Goal: Task Accomplishment & Management: Manage account settings

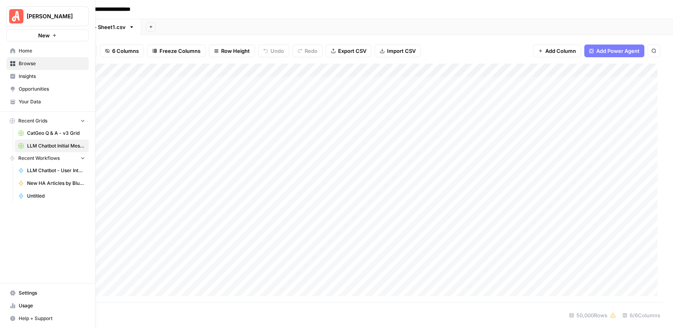
click at [12, 53] on icon at bounding box center [13, 51] width 6 height 6
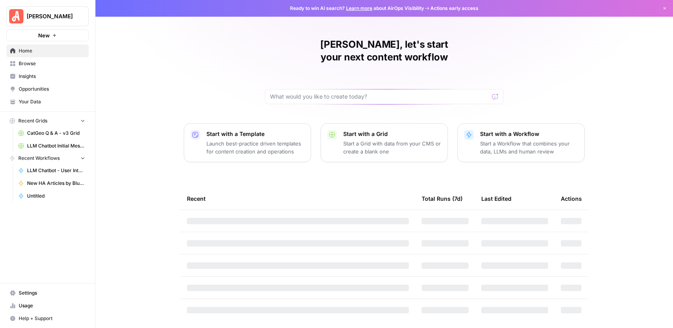
click at [43, 289] on link "Settings" at bounding box center [47, 293] width 82 height 13
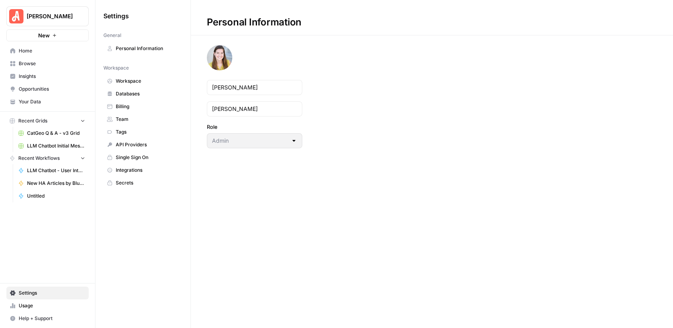
click at [146, 103] on span "Billing" at bounding box center [147, 106] width 63 height 7
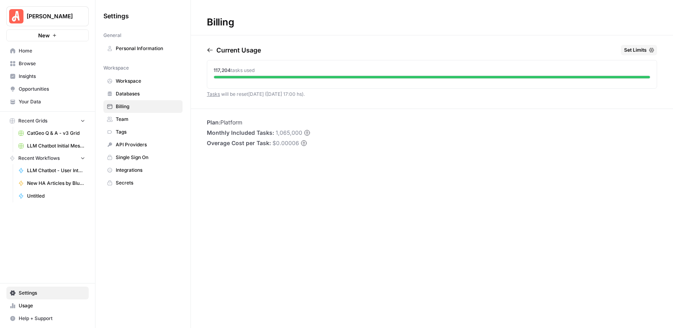
click at [213, 49] on icon "button" at bounding box center [210, 50] width 6 height 6
click at [203, 51] on div "[DATE] Set Limits 289,131 tasks used" at bounding box center [432, 77] width 482 height 64
click at [213, 50] on icon "button" at bounding box center [210, 50] width 6 height 6
click at [207, 51] on icon "button" at bounding box center [210, 50] width 6 height 6
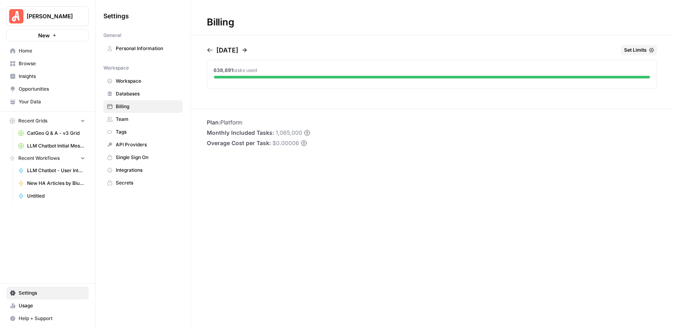
click at [257, 49] on div "[DATE] Set Limits" at bounding box center [432, 52] width 451 height 14
click at [247, 50] on icon "button" at bounding box center [245, 50] width 4 height 4
click at [248, 50] on icon "button" at bounding box center [245, 50] width 6 height 6
click at [247, 50] on icon "button" at bounding box center [245, 50] width 4 height 4
click at [248, 51] on icon "button" at bounding box center [245, 50] width 6 height 6
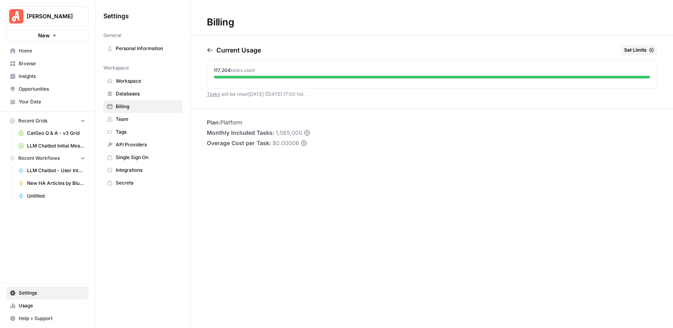
click at [209, 49] on icon "button" at bounding box center [209, 50] width 5 height 4
click at [35, 53] on span "Home" at bounding box center [52, 50] width 66 height 7
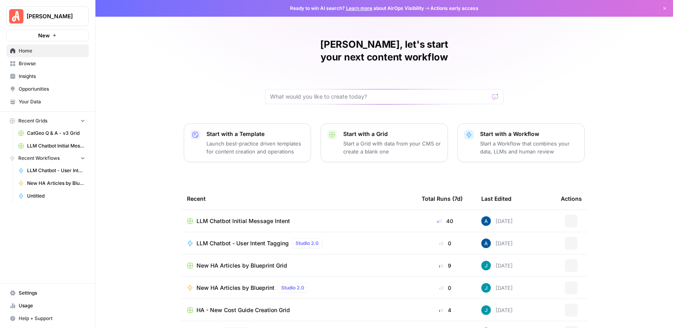
click at [257, 217] on span "LLM Chatbot Initial Message Intent" at bounding box center [244, 221] width 94 height 8
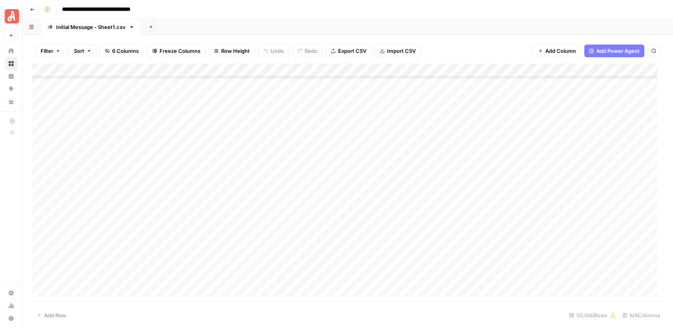
scroll to position [338, 0]
click at [59, 49] on icon "button" at bounding box center [58, 51] width 5 height 5
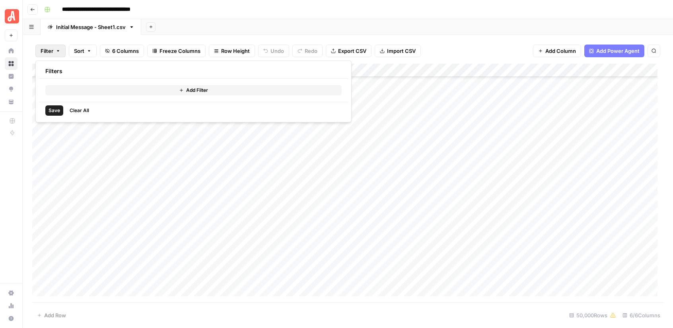
click at [126, 90] on button "Add Filter" at bounding box center [193, 90] width 297 height 10
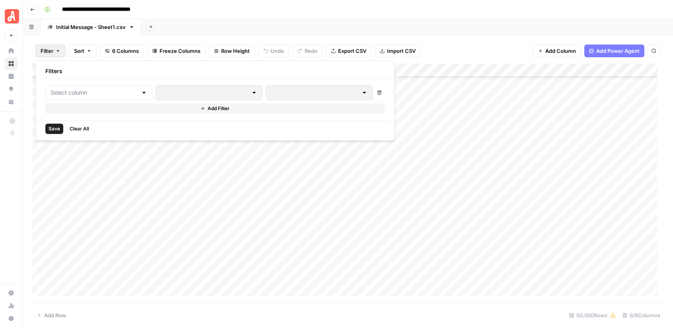
click at [124, 94] on div at bounding box center [98, 92] width 107 height 15
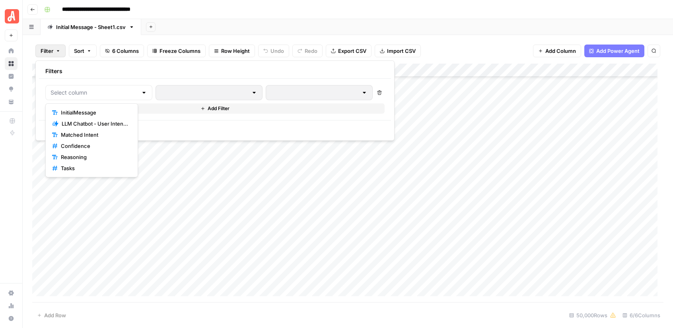
click at [451, 31] on div "Add Sheet" at bounding box center [407, 27] width 532 height 16
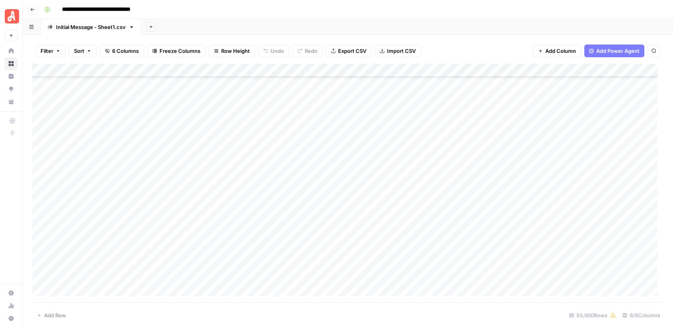
scroll to position [429, 0]
click at [40, 197] on div "Add Column" at bounding box center [348, 183] width 632 height 239
click at [41, 211] on div "Add Column" at bounding box center [348, 183] width 632 height 239
click at [287, 193] on div "Add Column" at bounding box center [348, 183] width 632 height 239
click at [550, 48] on span "Add Column" at bounding box center [561, 51] width 31 height 8
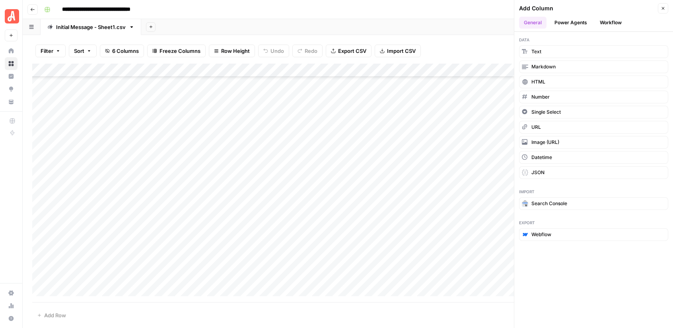
click at [579, 25] on button "Power Agents" at bounding box center [571, 23] width 42 height 12
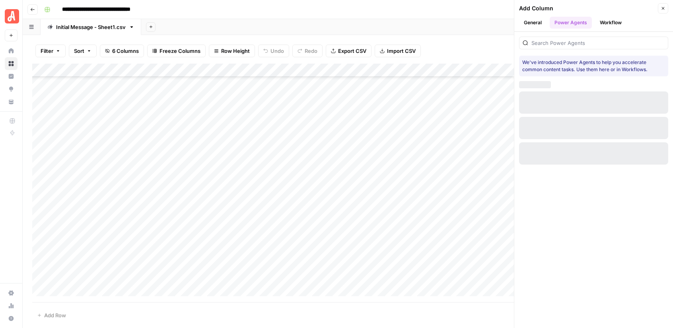
click at [604, 22] on button "Workflow" at bounding box center [610, 23] width 31 height 12
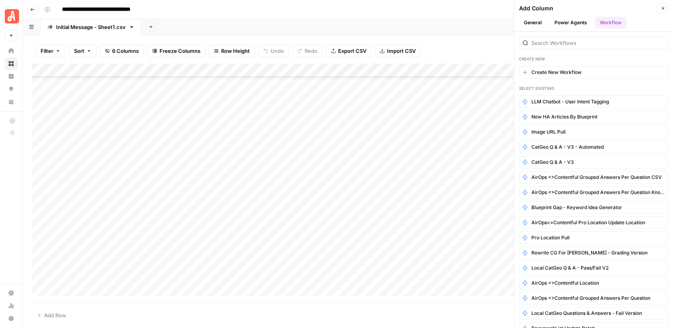
click at [527, 23] on button "General" at bounding box center [532, 23] width 27 height 12
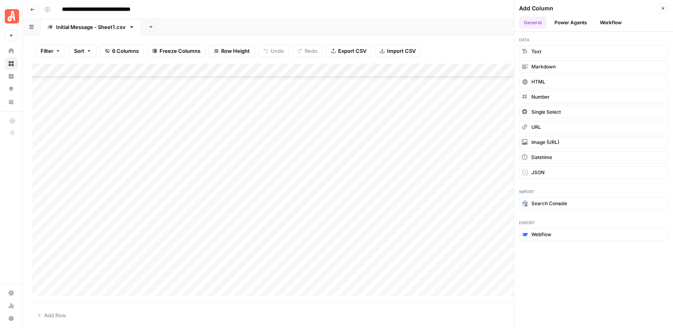
click at [663, 10] on icon "button" at bounding box center [663, 8] width 5 height 5
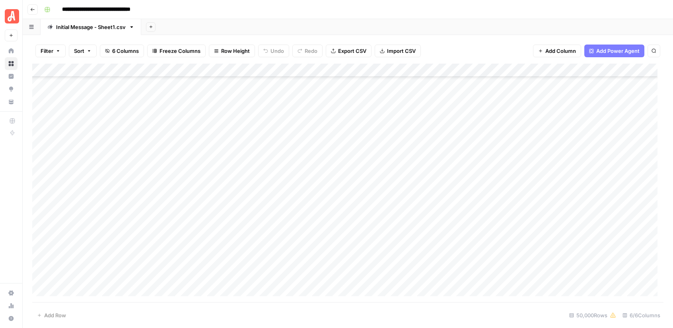
click at [286, 207] on div "Add Column" at bounding box center [348, 183] width 632 height 239
click at [285, 222] on div "Add Column" at bounding box center [348, 183] width 632 height 239
click at [287, 236] on div "Add Column" at bounding box center [348, 183] width 632 height 239
click at [287, 252] on div "Add Column" at bounding box center [348, 183] width 632 height 239
click at [288, 264] on div "Add Column" at bounding box center [348, 183] width 632 height 239
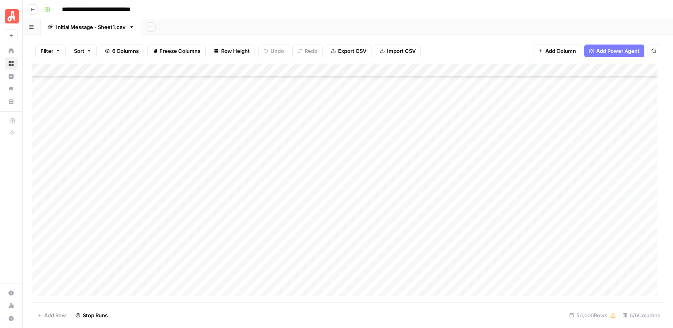
click at [289, 277] on div "Add Column" at bounding box center [348, 183] width 632 height 239
click at [285, 291] on div "Add Column" at bounding box center [348, 183] width 632 height 239
click at [473, 39] on div "Filter Sort 6 Columns Freeze Columns Row Height Undo Redo Export CSV Import CSV…" at bounding box center [348, 50] width 632 height 25
click at [287, 197] on div "Add Column" at bounding box center [348, 183] width 632 height 239
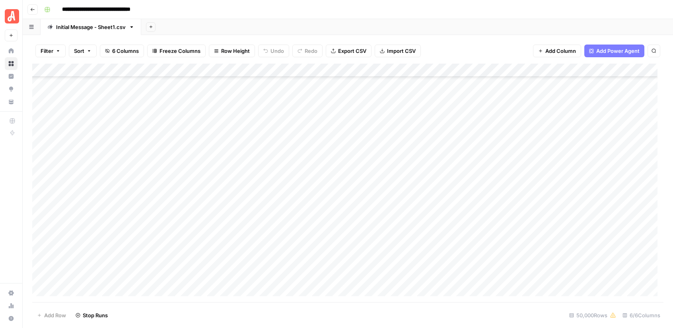
click at [289, 213] on div "Add Column" at bounding box center [348, 183] width 632 height 239
click at [287, 225] on div "Add Column" at bounding box center [348, 183] width 632 height 239
click at [287, 238] on div "Add Column" at bounding box center [348, 183] width 632 height 239
click at [287, 251] on div "Add Column" at bounding box center [348, 183] width 632 height 239
click at [284, 265] on div "Add Column" at bounding box center [348, 183] width 632 height 239
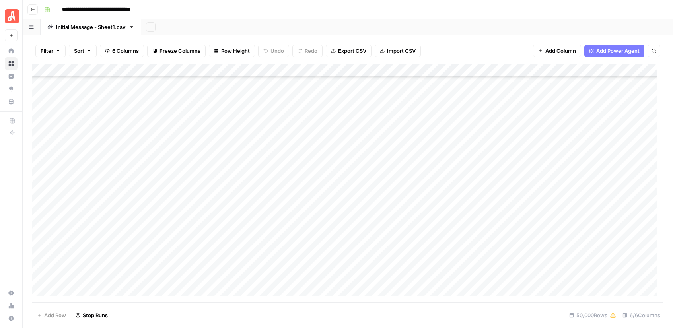
click at [289, 279] on div "Add Column" at bounding box center [348, 183] width 632 height 239
click at [287, 292] on div "Add Column" at bounding box center [348, 183] width 632 height 239
click at [176, 276] on div "Add Column" at bounding box center [348, 183] width 632 height 239
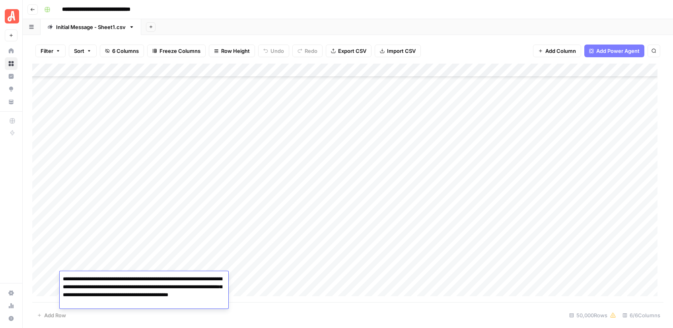
click at [429, 29] on div "Add Sheet" at bounding box center [407, 27] width 532 height 16
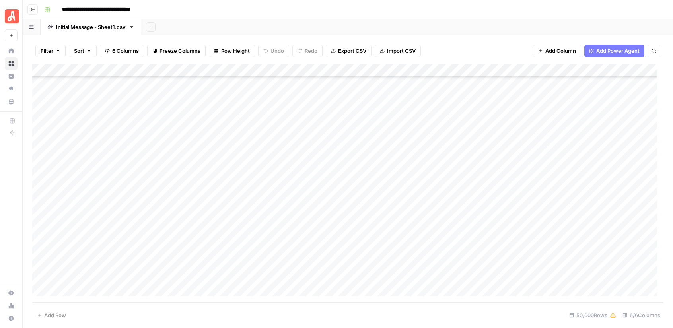
scroll to position [582, 0]
click at [286, 190] on div "Add Column" at bounding box center [348, 183] width 632 height 239
click at [557, 51] on span "Add Column" at bounding box center [561, 51] width 31 height 8
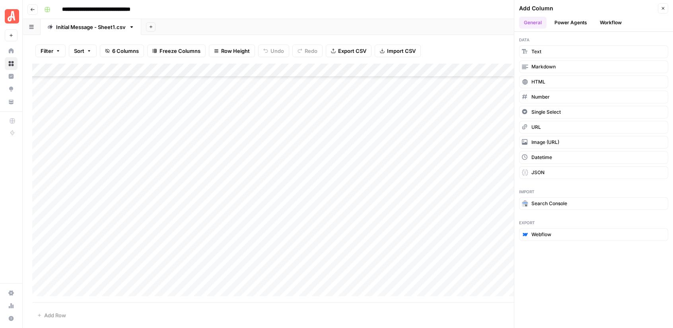
click at [665, 6] on icon "button" at bounding box center [663, 8] width 5 height 5
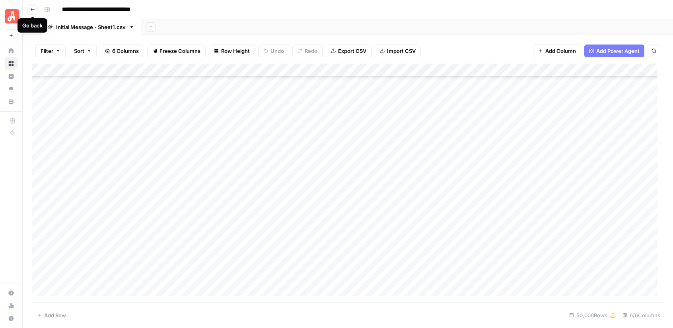
click at [34, 9] on icon "button" at bounding box center [33, 9] width 4 height 3
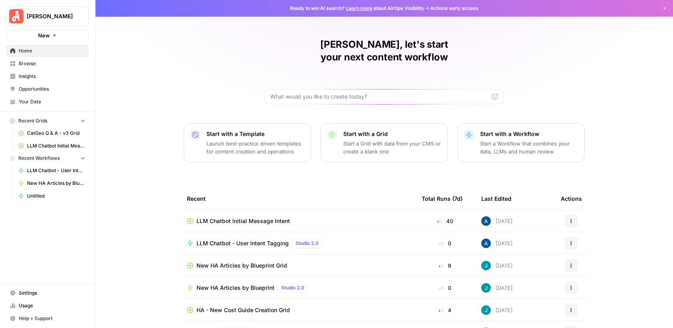
click at [156, 185] on div "[PERSON_NAME], let's start your next content workflow Start with a Template Lau…" at bounding box center [385, 189] width 578 height 379
click at [565, 215] on button "Actions" at bounding box center [571, 221] width 13 height 13
click at [641, 172] on div "[PERSON_NAME], let's start your next content workflow Start with a Template Lau…" at bounding box center [385, 189] width 578 height 379
click at [229, 240] on span "LLM Chatbot - User Intent Tagging" at bounding box center [243, 244] width 92 height 8
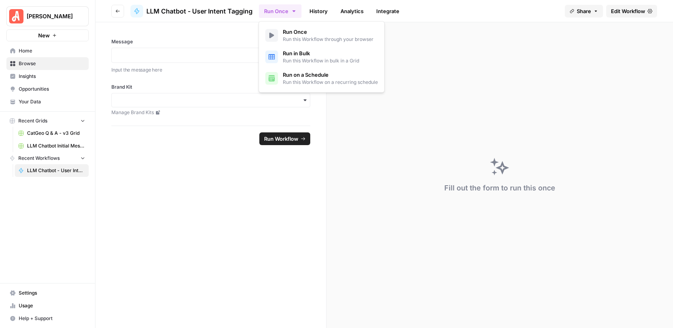
click at [289, 9] on button "Run Once" at bounding box center [280, 11] width 43 height 14
click at [299, 52] on span "Run in Bulk" at bounding box center [321, 53] width 76 height 8
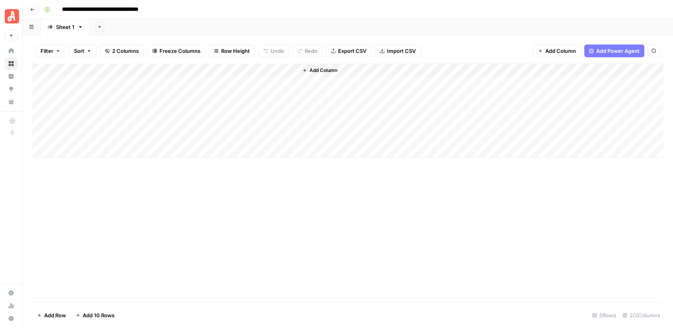
click at [27, 3] on header "**********" at bounding box center [348, 9] width 651 height 19
click at [32, 7] on icon "button" at bounding box center [32, 9] width 5 height 5
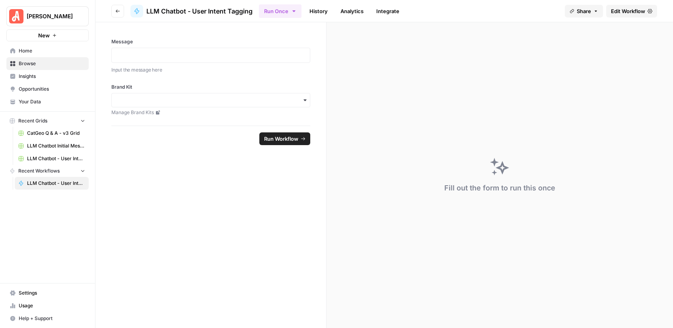
click at [291, 12] on icon "button" at bounding box center [294, 11] width 6 height 6
click at [291, 31] on span "Run Once" at bounding box center [328, 32] width 91 height 8
click at [205, 29] on div "Message Input the message here Brand Kit Manage Brand Kits" at bounding box center [211, 73] width 231 height 103
click at [34, 50] on span "Home" at bounding box center [52, 50] width 66 height 7
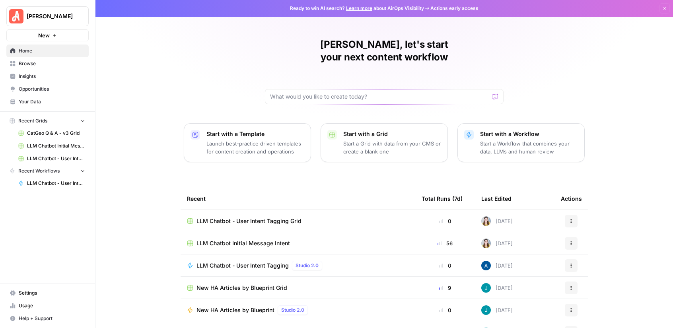
click at [306, 217] on div "LLM Chatbot - User Intent Tagging Grid" at bounding box center [298, 221] width 222 height 8
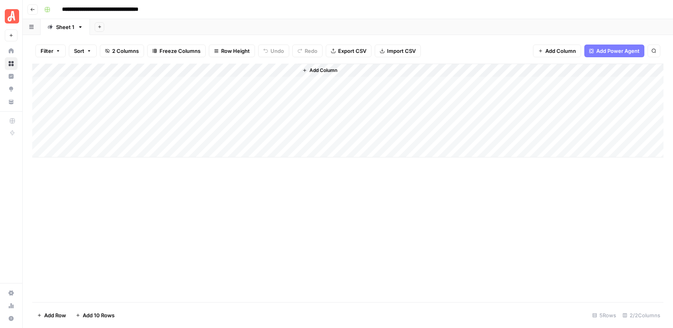
click at [265, 215] on div "Add Column" at bounding box center [348, 183] width 632 height 239
click at [81, 29] on icon "button" at bounding box center [81, 27] width 6 height 6
click at [172, 25] on div "Add Sheet" at bounding box center [381, 27] width 583 height 16
click at [160, 24] on div "Add Sheet" at bounding box center [381, 27] width 583 height 16
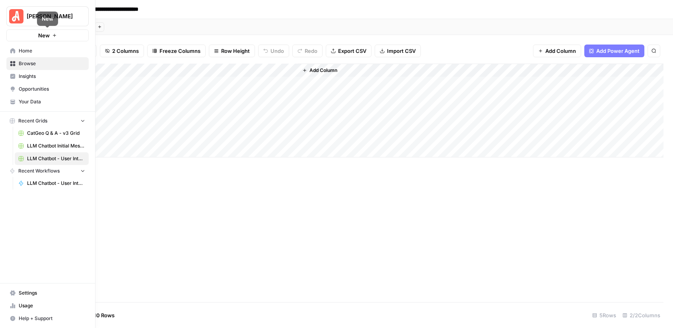
click at [16, 47] on link "Home" at bounding box center [47, 51] width 82 height 13
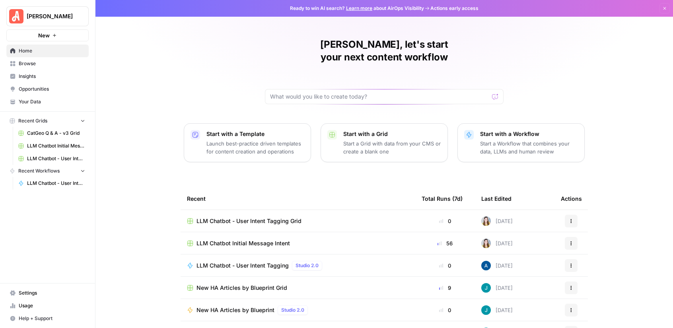
click at [147, 180] on div "[PERSON_NAME], let's start your next content workflow Start with a Template Lau…" at bounding box center [385, 189] width 578 height 379
click at [267, 240] on span "LLM Chatbot Initial Message Intent" at bounding box center [244, 244] width 94 height 8
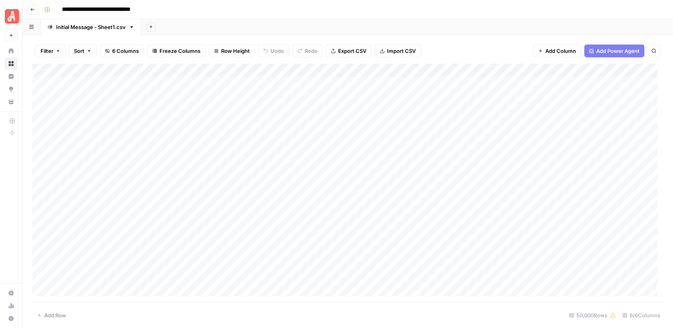
click at [38, 7] on header "**********" at bounding box center [348, 9] width 651 height 19
click at [35, 8] on icon "button" at bounding box center [32, 9] width 5 height 5
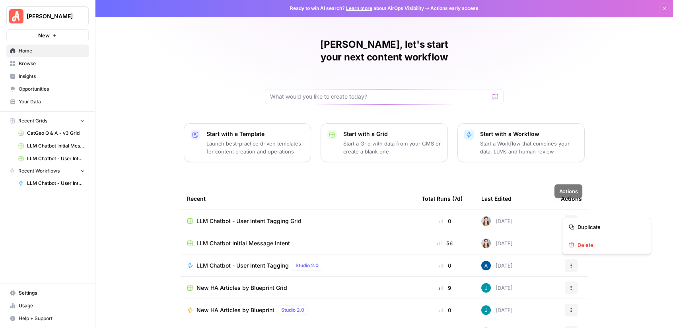
click at [571, 215] on button "Actions" at bounding box center [571, 221] width 13 height 13
click at [591, 248] on span "Delete" at bounding box center [610, 245] width 64 height 8
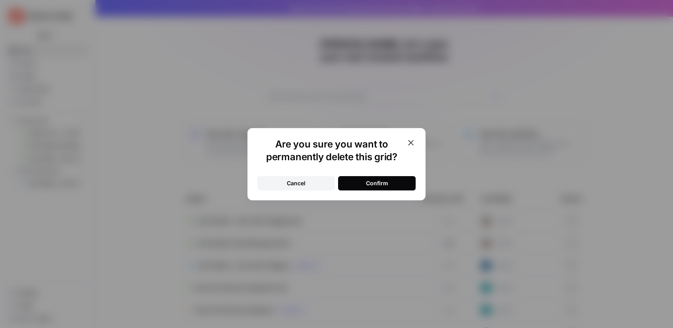
click at [393, 176] on button "Confirm" at bounding box center [377, 183] width 78 height 14
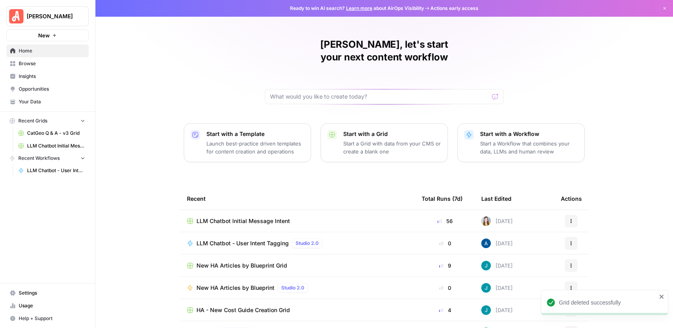
click at [217, 217] on span "LLM Chatbot Initial Message Intent" at bounding box center [244, 221] width 94 height 8
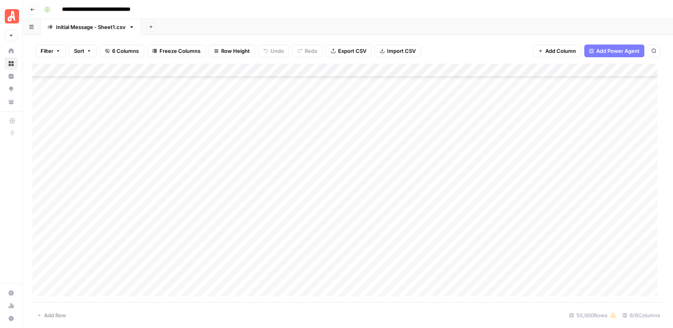
scroll to position [659, 0]
click at [287, 183] on div "Add Column" at bounding box center [348, 183] width 632 height 239
click at [287, 195] on div "Add Column" at bounding box center [348, 183] width 632 height 239
click at [287, 209] on div "Add Column" at bounding box center [348, 183] width 632 height 239
click at [287, 223] on div "Add Column" at bounding box center [348, 183] width 632 height 239
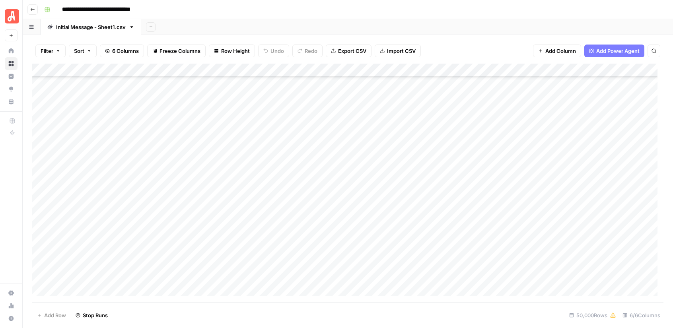
click at [290, 236] on div "Add Column" at bounding box center [348, 183] width 632 height 239
click at [289, 249] on div "Add Column" at bounding box center [348, 183] width 632 height 239
click at [286, 264] on div "Add Column" at bounding box center [348, 183] width 632 height 239
click at [287, 276] on div "Add Column" at bounding box center [348, 183] width 632 height 239
click at [287, 290] on div "Add Column" at bounding box center [348, 183] width 632 height 239
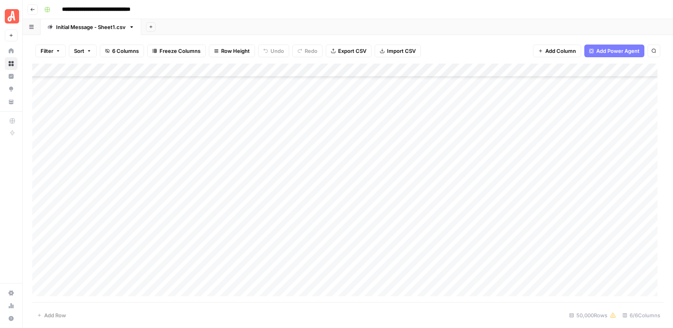
scroll to position [752, 0]
click at [287, 211] on div "Add Column" at bounding box center [348, 183] width 632 height 239
click at [286, 223] on div "Add Column" at bounding box center [348, 183] width 632 height 239
click at [285, 238] on div "Add Column" at bounding box center [348, 183] width 632 height 239
click at [287, 250] on div "Add Column" at bounding box center [348, 183] width 632 height 239
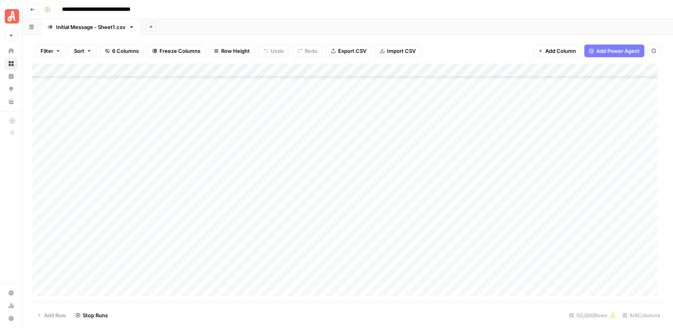
click at [287, 265] on div "Add Column" at bounding box center [348, 183] width 632 height 239
click at [285, 279] on div "Add Column" at bounding box center [348, 183] width 632 height 239
click at [290, 293] on div "Add Column" at bounding box center [348, 183] width 632 height 239
click at [289, 179] on div "Add Column" at bounding box center [348, 183] width 632 height 239
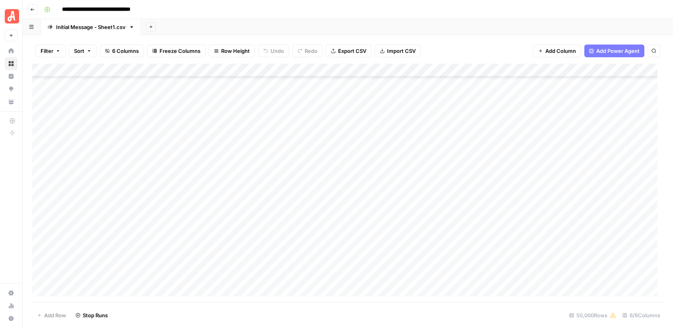
click at [289, 192] on div "Add Column" at bounding box center [348, 183] width 632 height 239
click at [289, 207] on div "Add Column" at bounding box center [348, 183] width 632 height 239
click at [287, 220] on div "Add Column" at bounding box center [348, 183] width 632 height 239
click at [288, 233] on div "Add Column" at bounding box center [348, 183] width 632 height 239
click at [289, 248] on div "Add Column" at bounding box center [348, 183] width 632 height 239
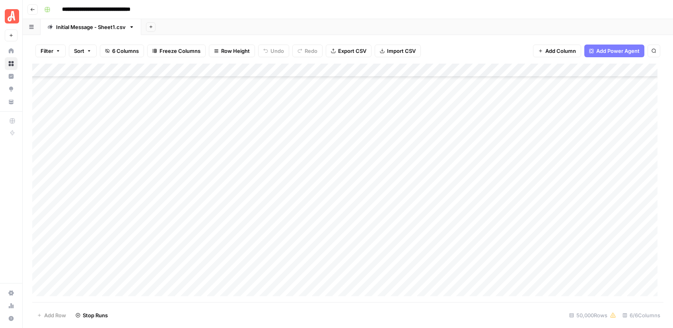
drag, startPoint x: 288, startPoint y: 260, endPoint x: 285, endPoint y: 272, distance: 12.4
click at [288, 260] on div "Add Column" at bounding box center [348, 183] width 632 height 239
click at [287, 273] on div "Add Column" at bounding box center [348, 183] width 632 height 239
